Goal: Transaction & Acquisition: Download file/media

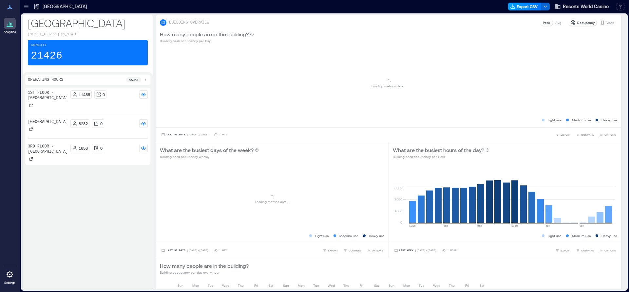
click at [531, 5] on button "Export CSV" at bounding box center [524, 7] width 33 height 8
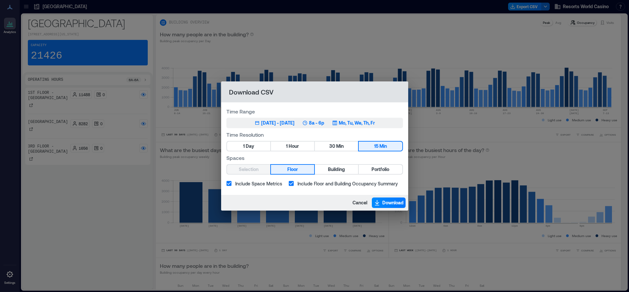
click at [285, 126] on div "[DATE] - [DATE]" at bounding box center [277, 123] width 33 height 7
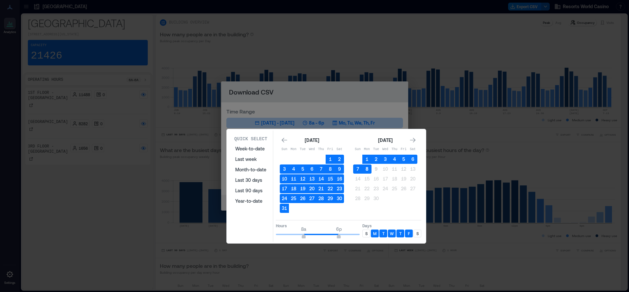
click at [366, 170] on button "8" at bounding box center [366, 169] width 9 height 9
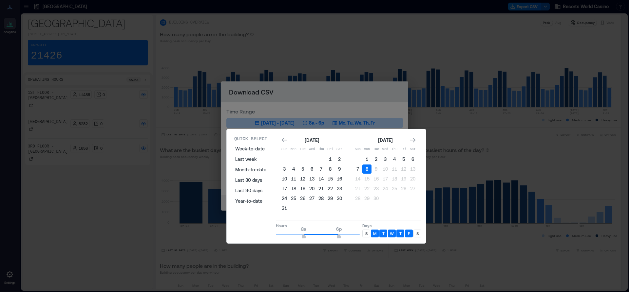
click at [326, 161] on button "1" at bounding box center [329, 159] width 9 height 9
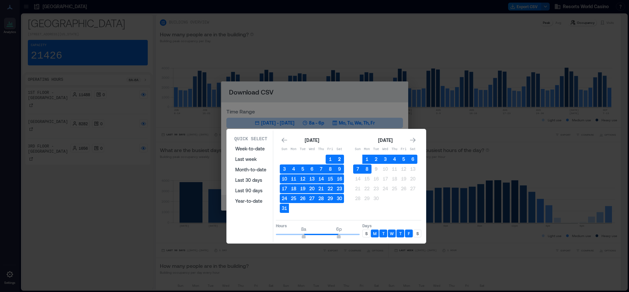
click at [337, 157] on button "2" at bounding box center [339, 159] width 9 height 9
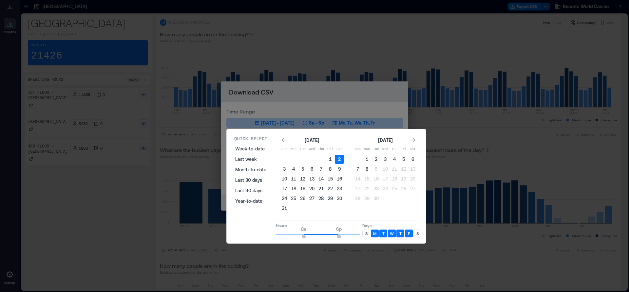
click at [327, 157] on button "1" at bounding box center [329, 159] width 9 height 9
click at [285, 207] on button "31" at bounding box center [284, 208] width 9 height 9
click at [327, 156] on button "1" at bounding box center [329, 159] width 9 height 9
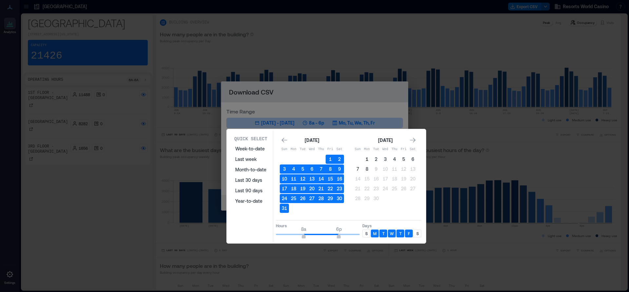
click at [367, 159] on button "1" at bounding box center [366, 159] width 9 height 9
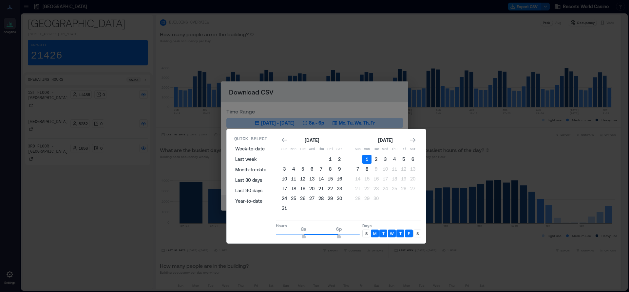
click at [330, 156] on button "1" at bounding box center [329, 159] width 9 height 9
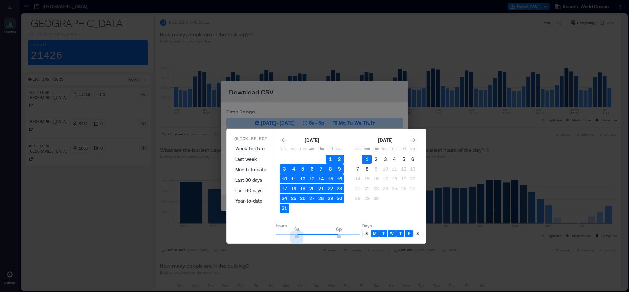
type input "*"
drag, startPoint x: 302, startPoint y: 233, endPoint x: 278, endPoint y: 234, distance: 24.3
click at [278, 236] on span "1a" at bounding box center [279, 237] width 4 height 3
type input "**"
drag, startPoint x: 337, startPoint y: 237, endPoint x: 366, endPoint y: 236, distance: 28.8
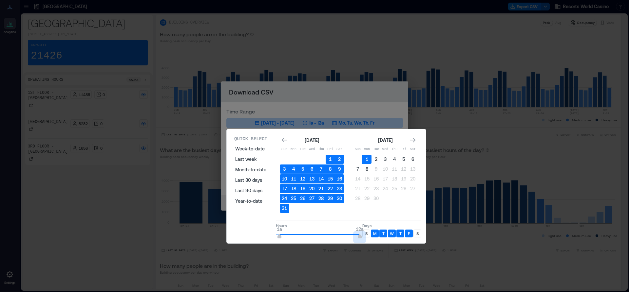
click at [366, 236] on div "Hours 1a 12a Days S M T W T F S" at bounding box center [348, 229] width 145 height 19
click at [366, 234] on p "S" at bounding box center [366, 233] width 2 height 5
click at [417, 232] on p "S" at bounding box center [417, 233] width 2 height 5
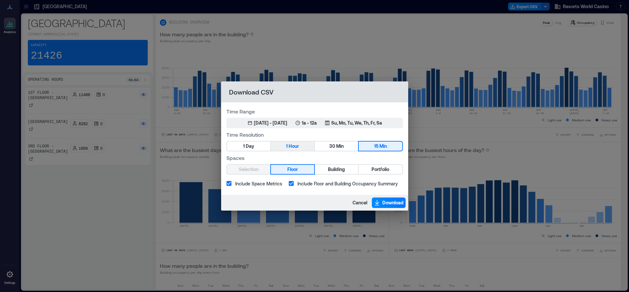
click at [288, 146] on button "1 Hour" at bounding box center [292, 146] width 43 height 9
click at [342, 172] on span "Building" at bounding box center [336, 170] width 17 height 8
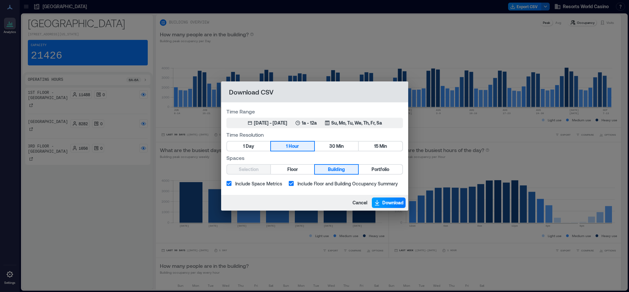
click at [390, 204] on span "Download" at bounding box center [392, 203] width 21 height 7
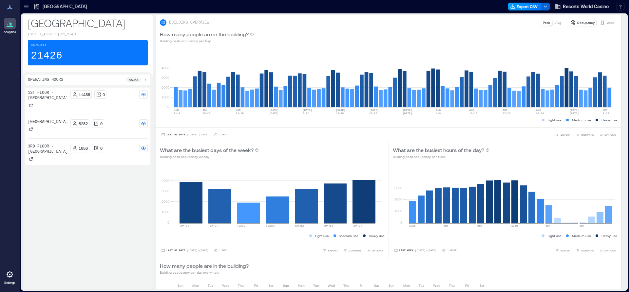
click at [532, 8] on button "Export CSV" at bounding box center [524, 7] width 33 height 8
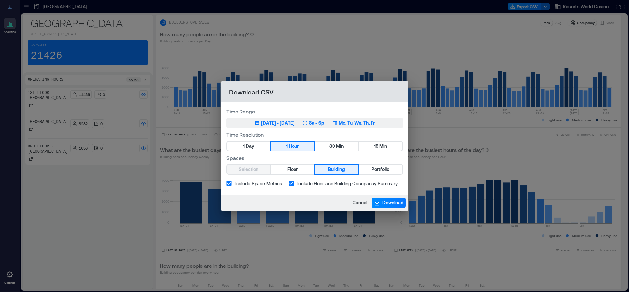
click at [263, 125] on div "[DATE] - [DATE]" at bounding box center [277, 123] width 33 height 7
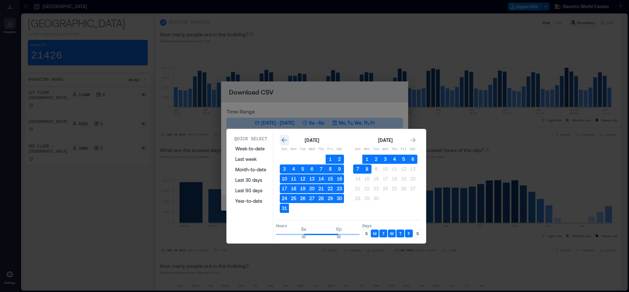
click at [285, 141] on icon "Go to previous month" at bounding box center [284, 140] width 7 height 7
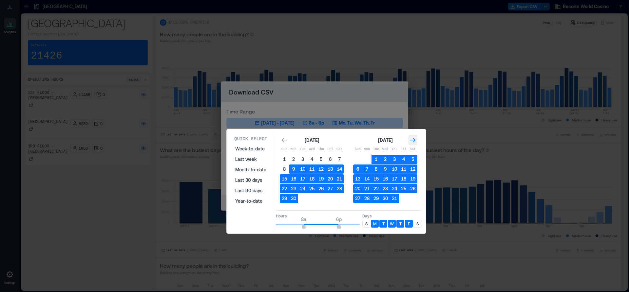
click at [414, 139] on icon "Go to next month" at bounding box center [412, 140] width 7 height 7
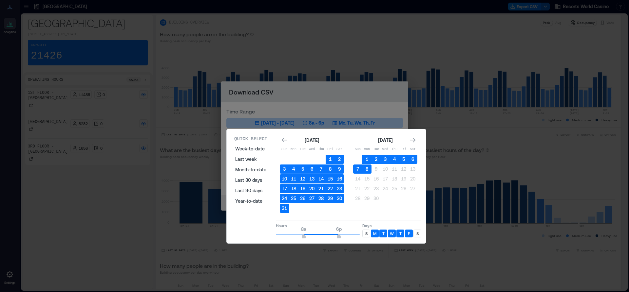
click at [327, 157] on button "1" at bounding box center [329, 159] width 9 height 9
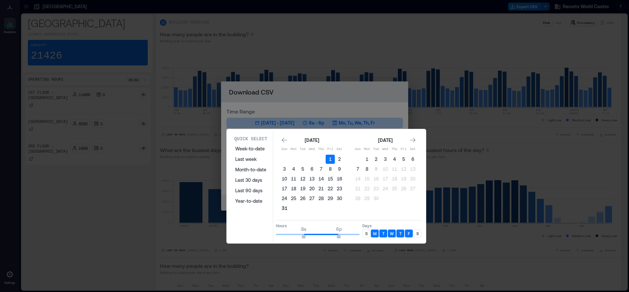
click at [283, 212] on button "31" at bounding box center [284, 208] width 9 height 9
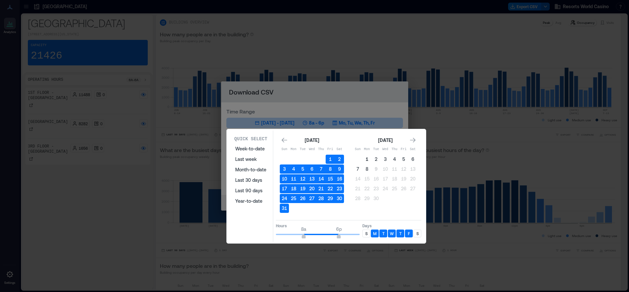
click at [365, 162] on button "1" at bounding box center [366, 159] width 9 height 9
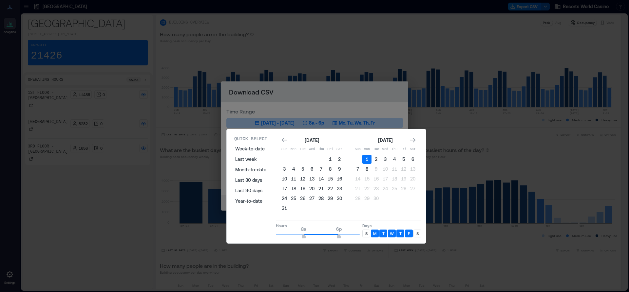
click at [331, 159] on button "1" at bounding box center [329, 159] width 9 height 9
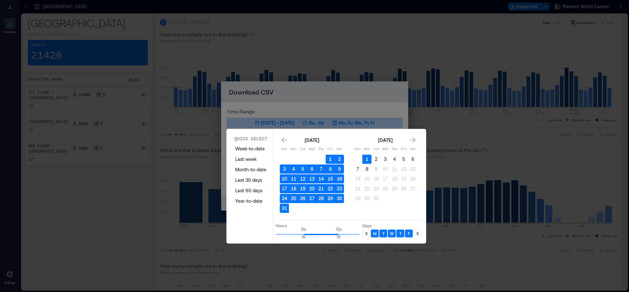
click at [326, 157] on button "1" at bounding box center [329, 159] width 9 height 9
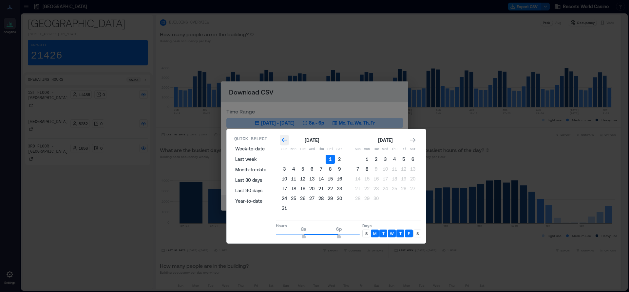
click at [280, 141] on div "Go to previous month" at bounding box center [284, 140] width 9 height 10
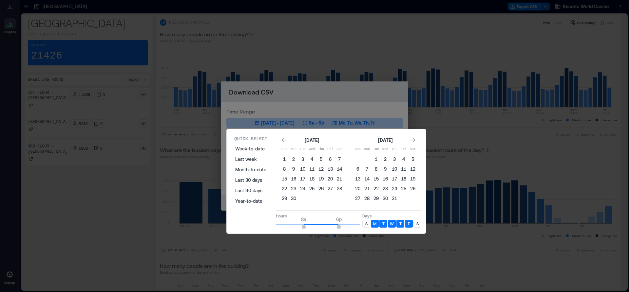
click at [413, 142] on icon "Go to next month" at bounding box center [413, 140] width 6 height 5
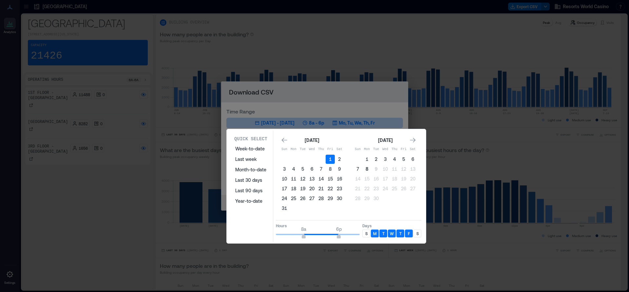
click at [369, 168] on button "8" at bounding box center [366, 169] width 9 height 9
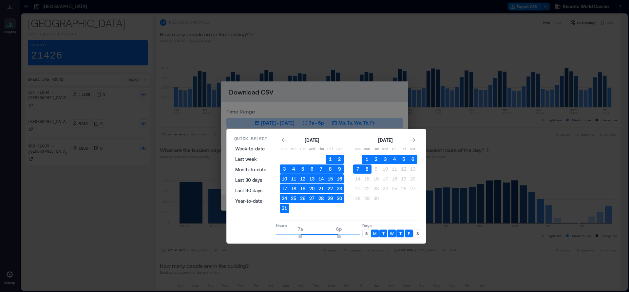
type input "*"
drag, startPoint x: 301, startPoint y: 233, endPoint x: 244, endPoint y: 231, distance: 58.0
click at [244, 231] on div "Quick Select Week-to-date Last week Month-to-date Last 30 days Last 90 days Yea…" at bounding box center [325, 187] width 195 height 112
type input "**"
drag, startPoint x: 340, startPoint y: 235, endPoint x: 368, endPoint y: 233, distance: 27.6
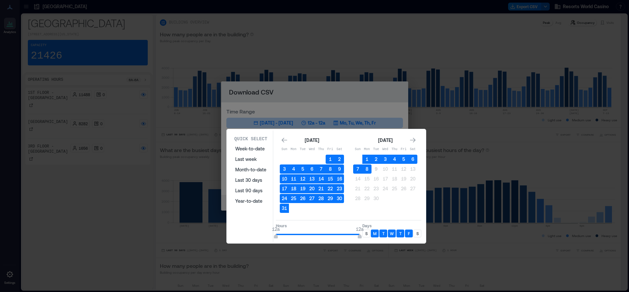
click at [368, 233] on div "Hours 12a 12a Days S M T W T F S" at bounding box center [348, 229] width 145 height 19
click at [367, 231] on div "S" at bounding box center [366, 234] width 8 height 8
click at [415, 232] on div "S" at bounding box center [417, 234] width 8 height 8
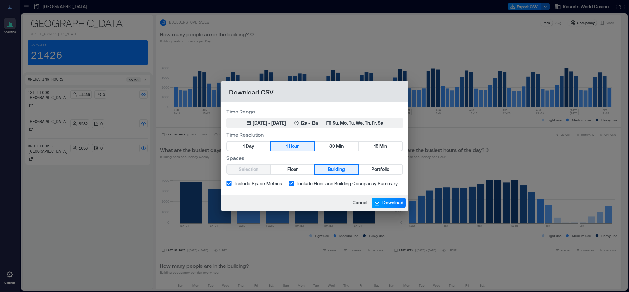
click at [385, 201] on span "Download" at bounding box center [392, 203] width 21 height 7
